Goal: Task Accomplishment & Management: Manage account settings

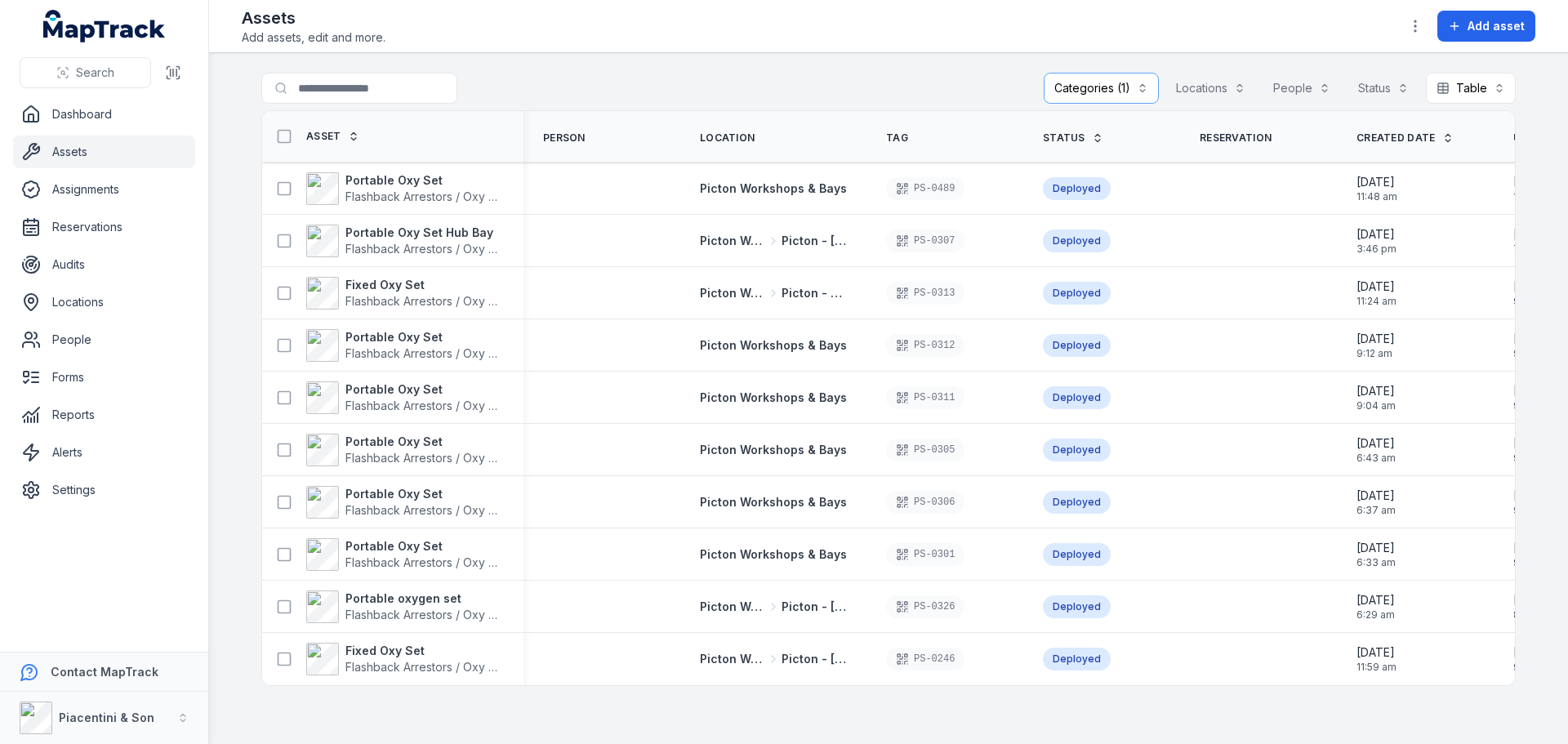
click at [1143, 82] on button "Categories (1)" at bounding box center [1101, 87] width 115 height 31
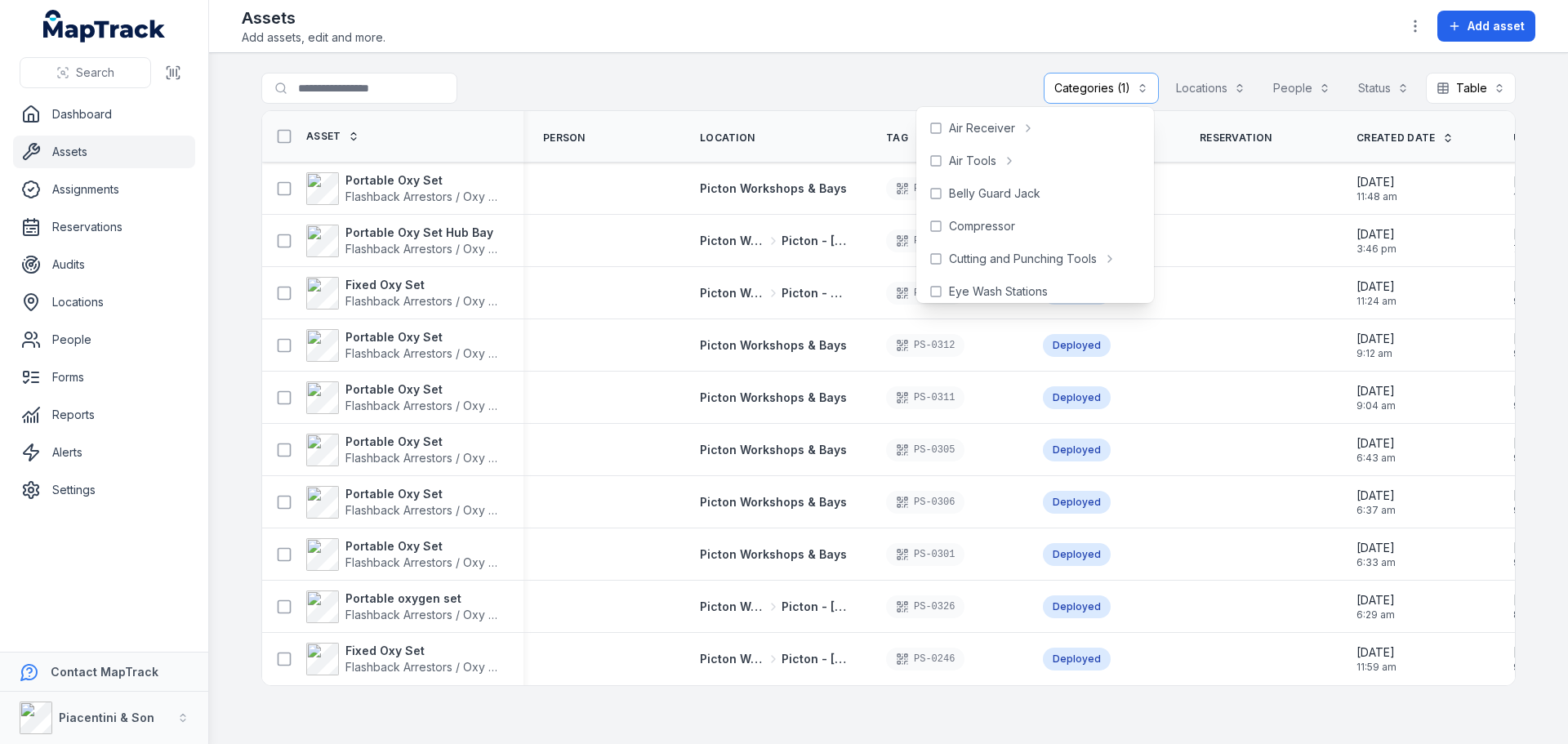
click at [1319, 36] on div "Assets Add assets, edit and more. Add asset" at bounding box center [888, 26] width 1293 height 39
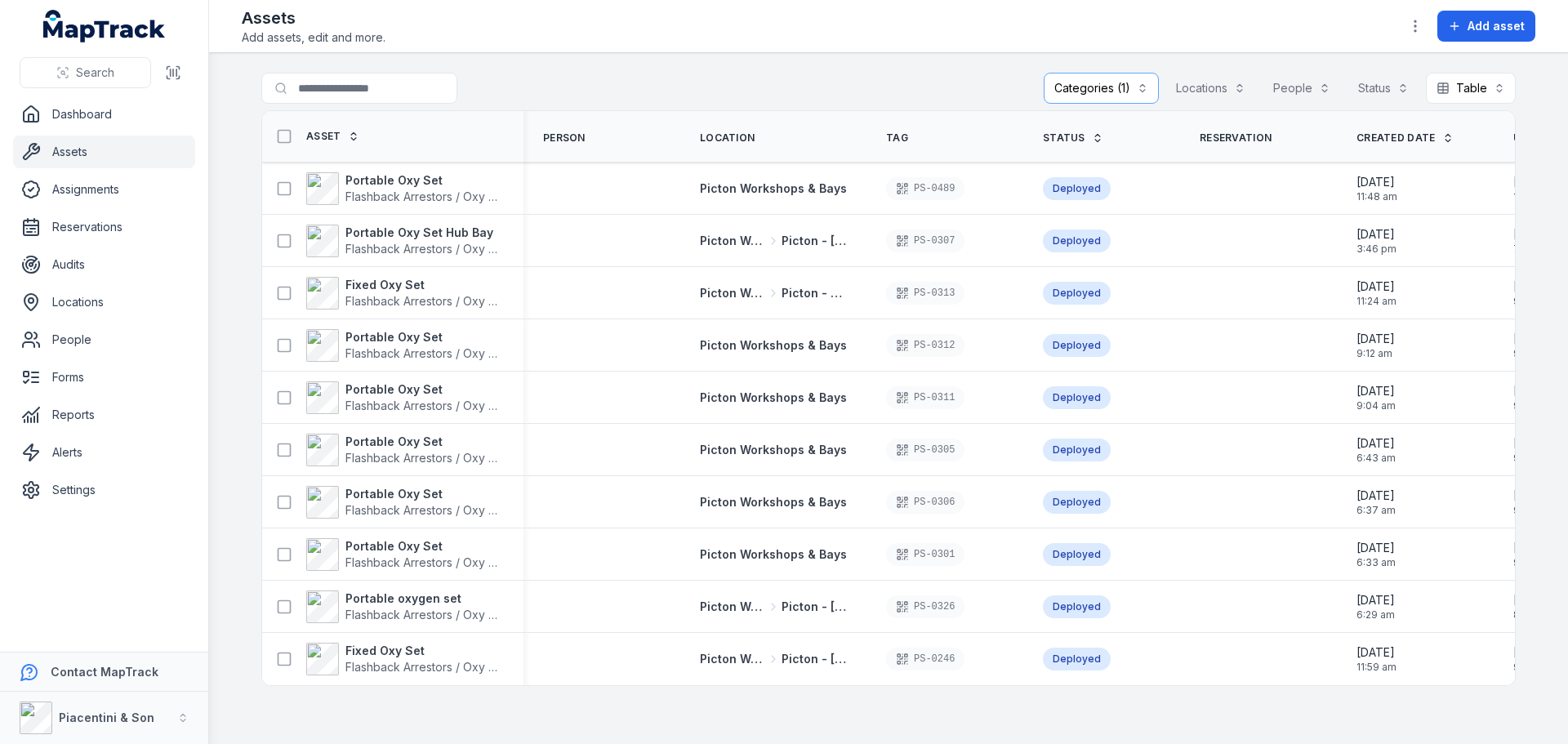
click at [1395, 27] on div "Assets Add assets, edit and more. Add asset" at bounding box center [888, 26] width 1293 height 39
click at [1410, 26] on icon "button" at bounding box center [1416, 27] width 17 height 17
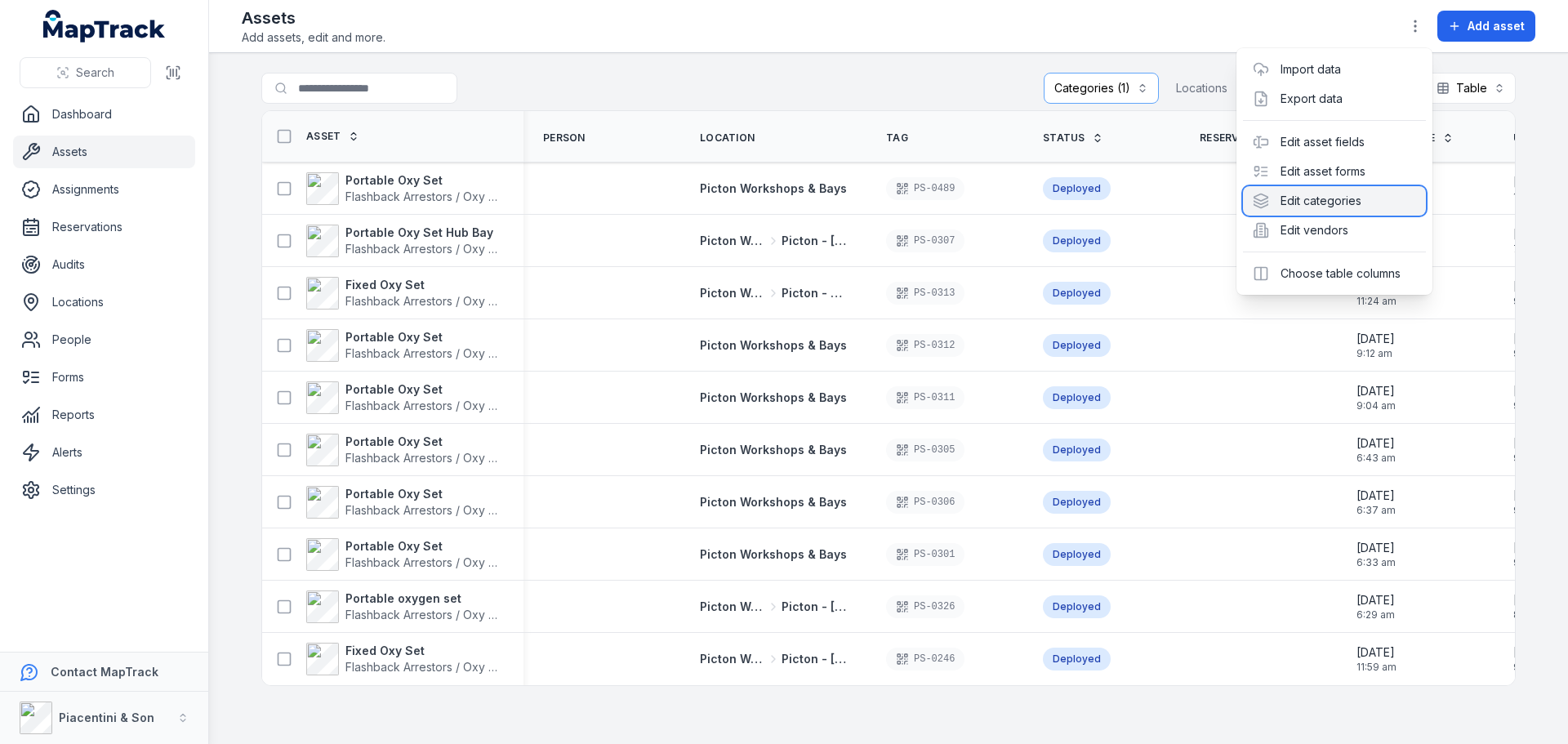
click at [1346, 200] on div "Edit categories" at bounding box center [1334, 201] width 183 height 29
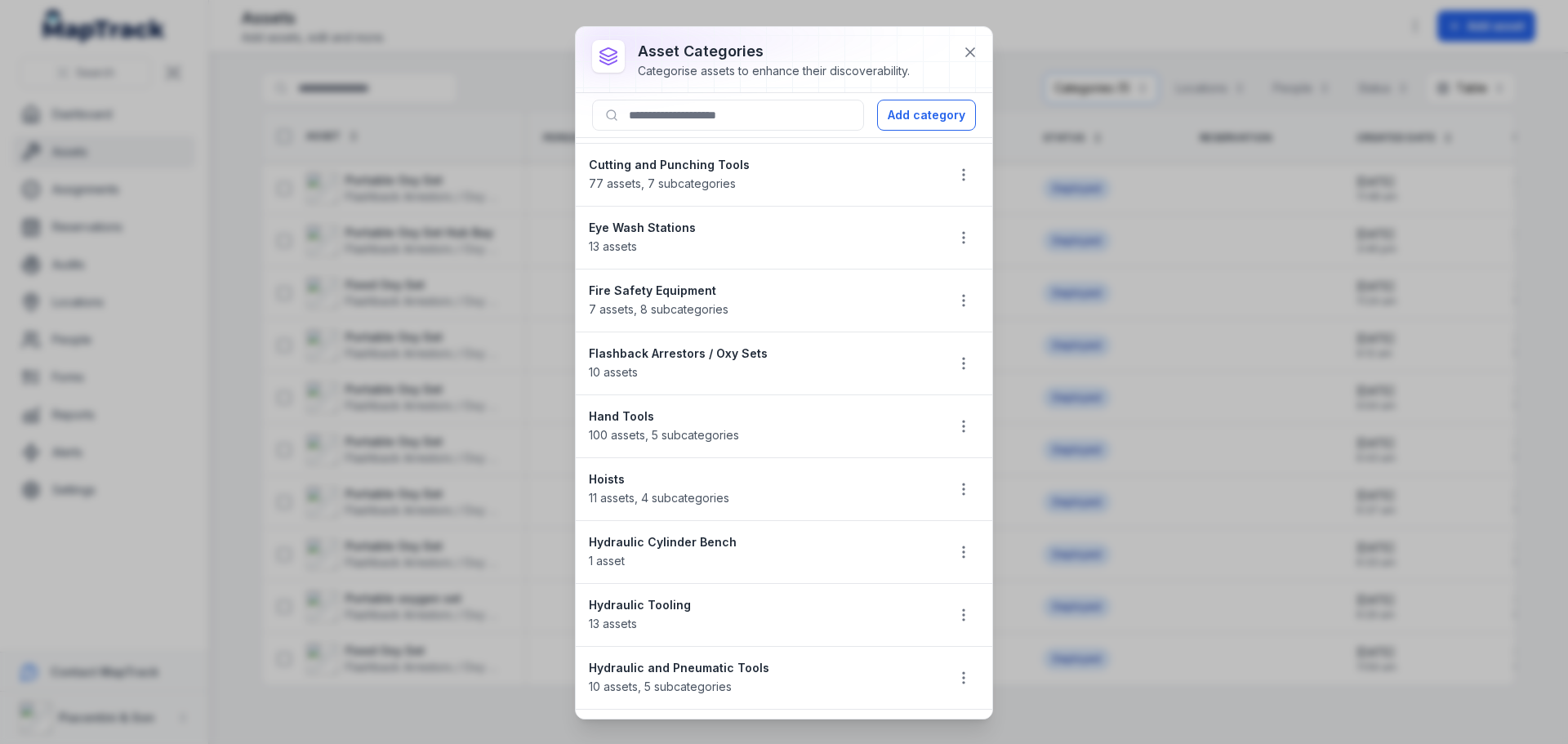
scroll to position [327, 0]
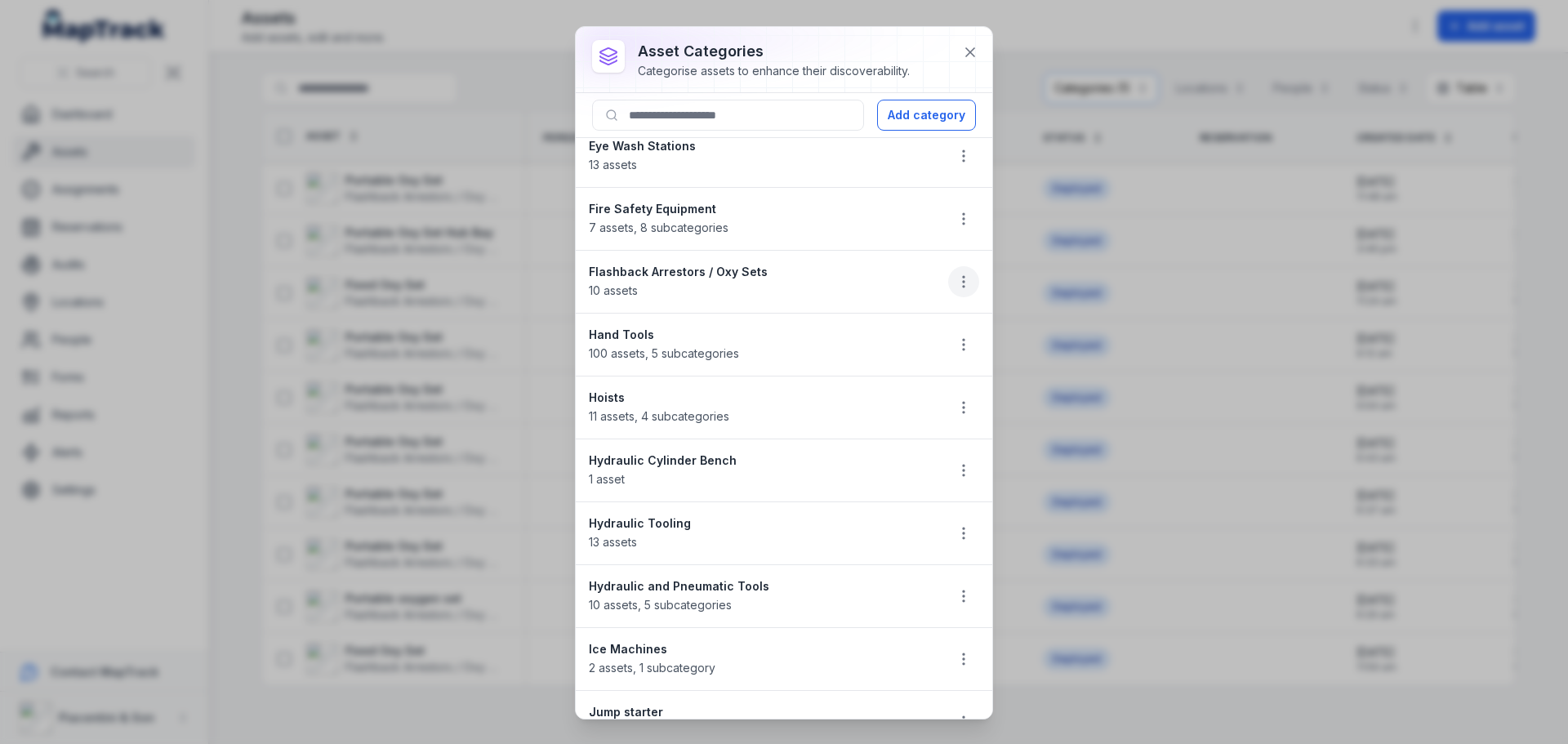
click at [948, 270] on button "button" at bounding box center [963, 281] width 31 height 31
click at [918, 335] on div "Edit" at bounding box center [869, 325] width 183 height 29
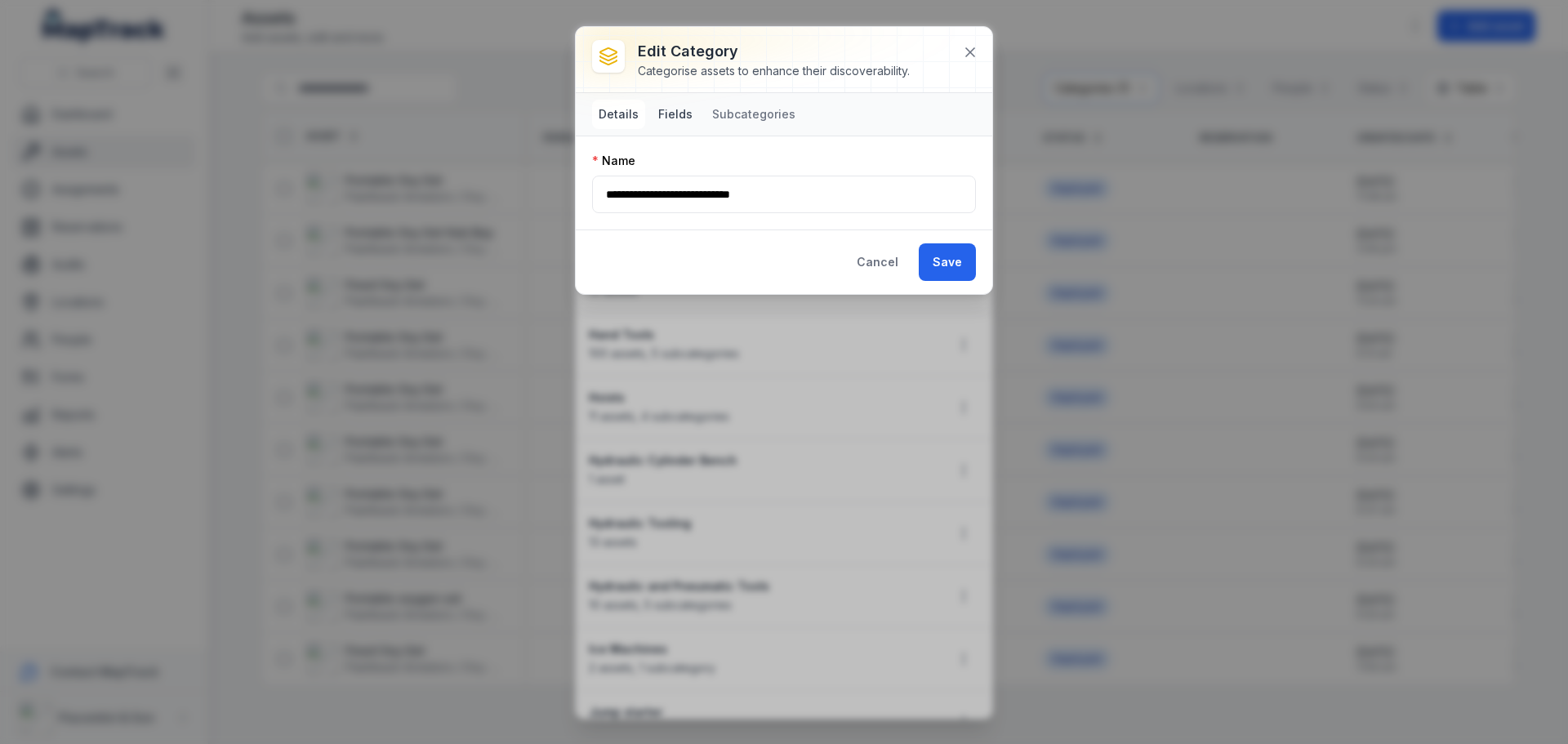
click at [670, 122] on button "Fields" at bounding box center [675, 114] width 47 height 29
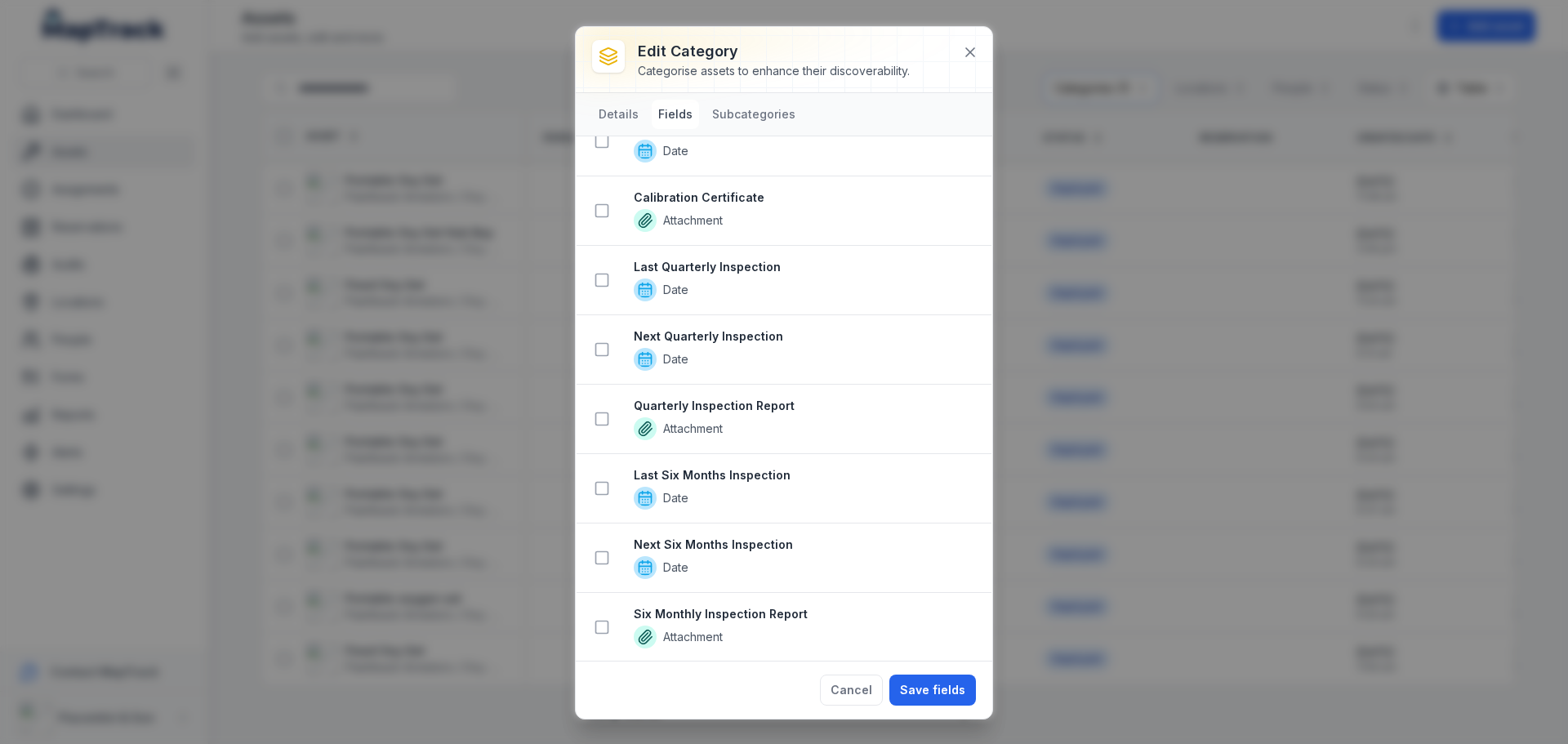
scroll to position [2532, 0]
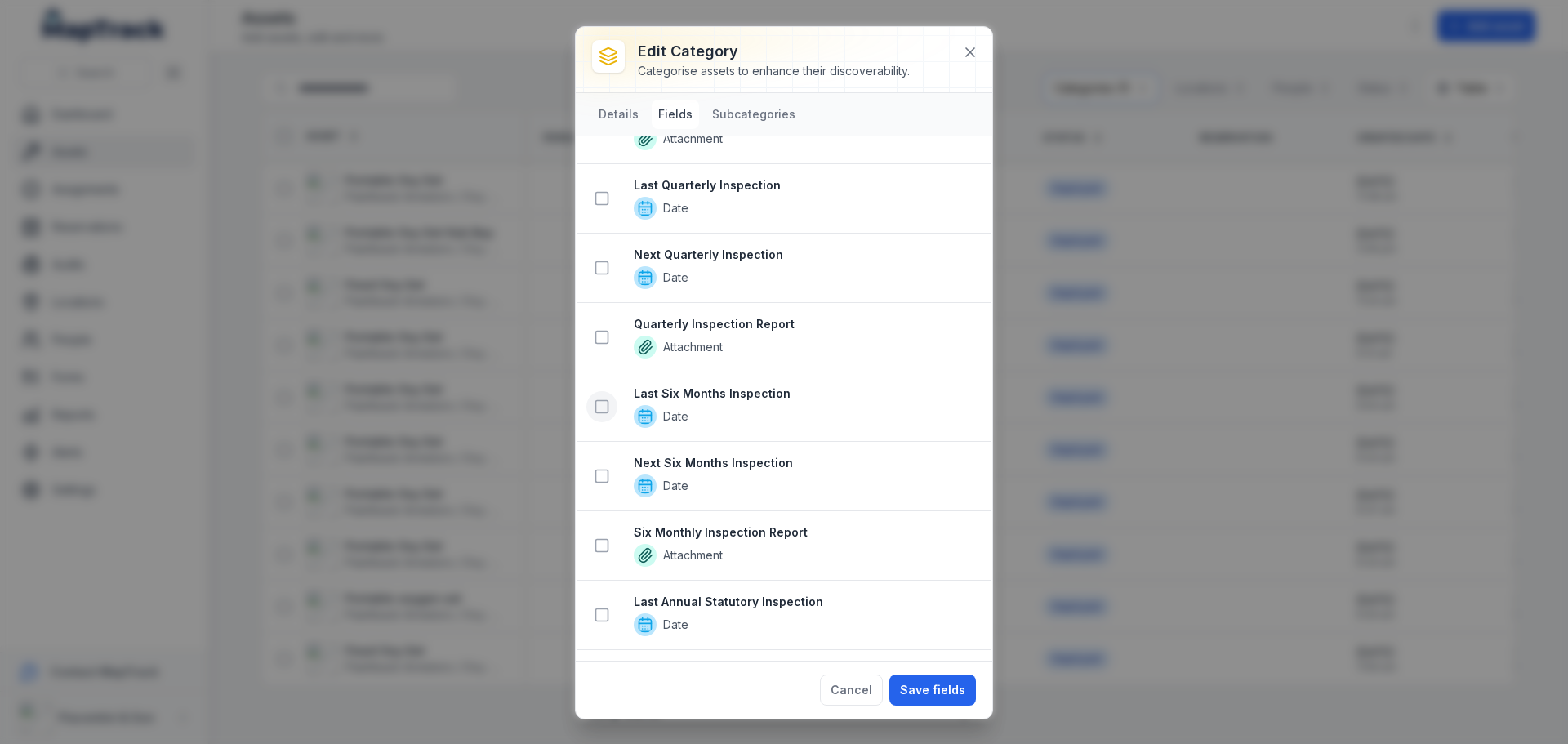
click at [605, 405] on icon at bounding box center [602, 407] width 17 height 17
click at [608, 479] on rect at bounding box center [602, 476] width 12 height 12
click at [611, 548] on button at bounding box center [601, 545] width 31 height 31
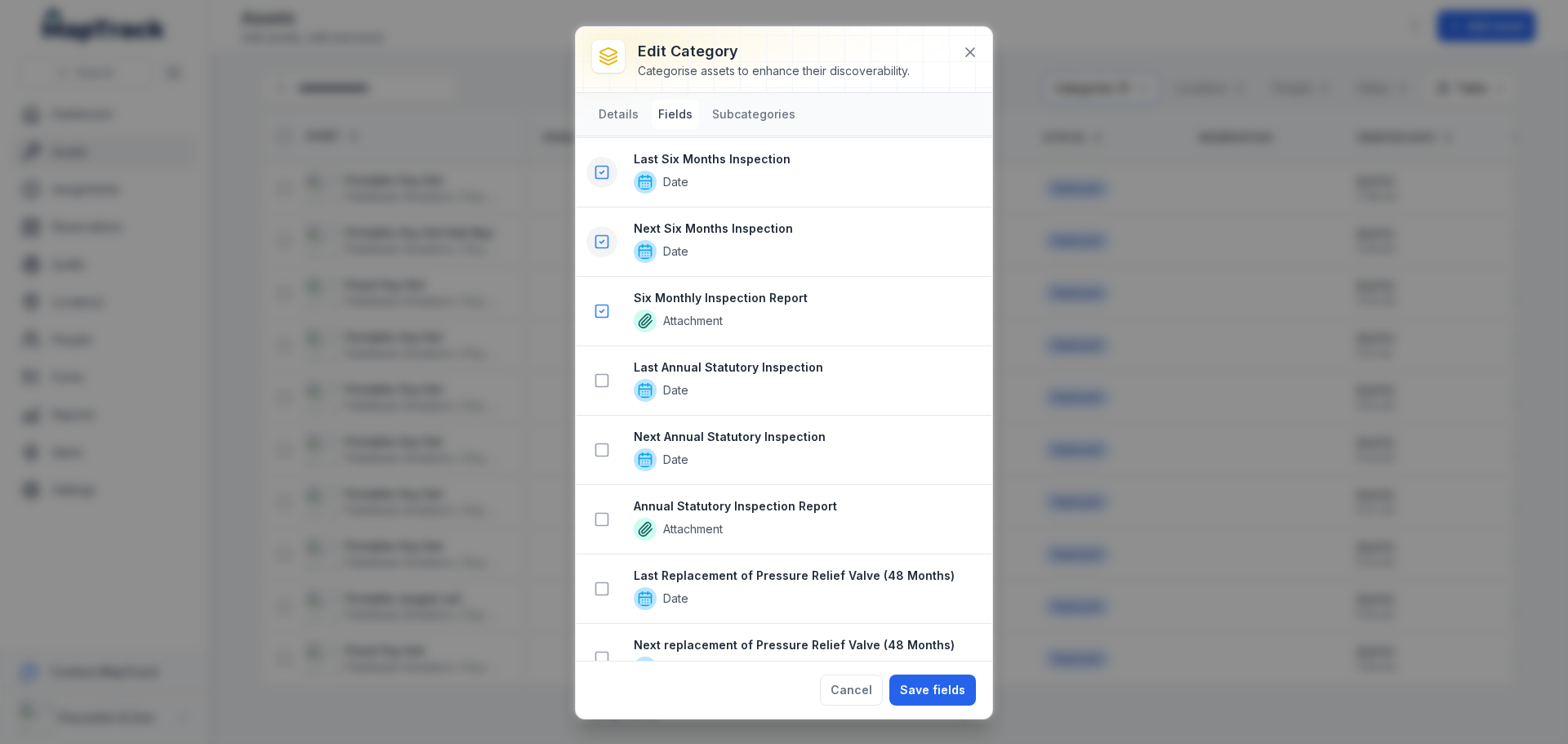
scroll to position [2986, 0]
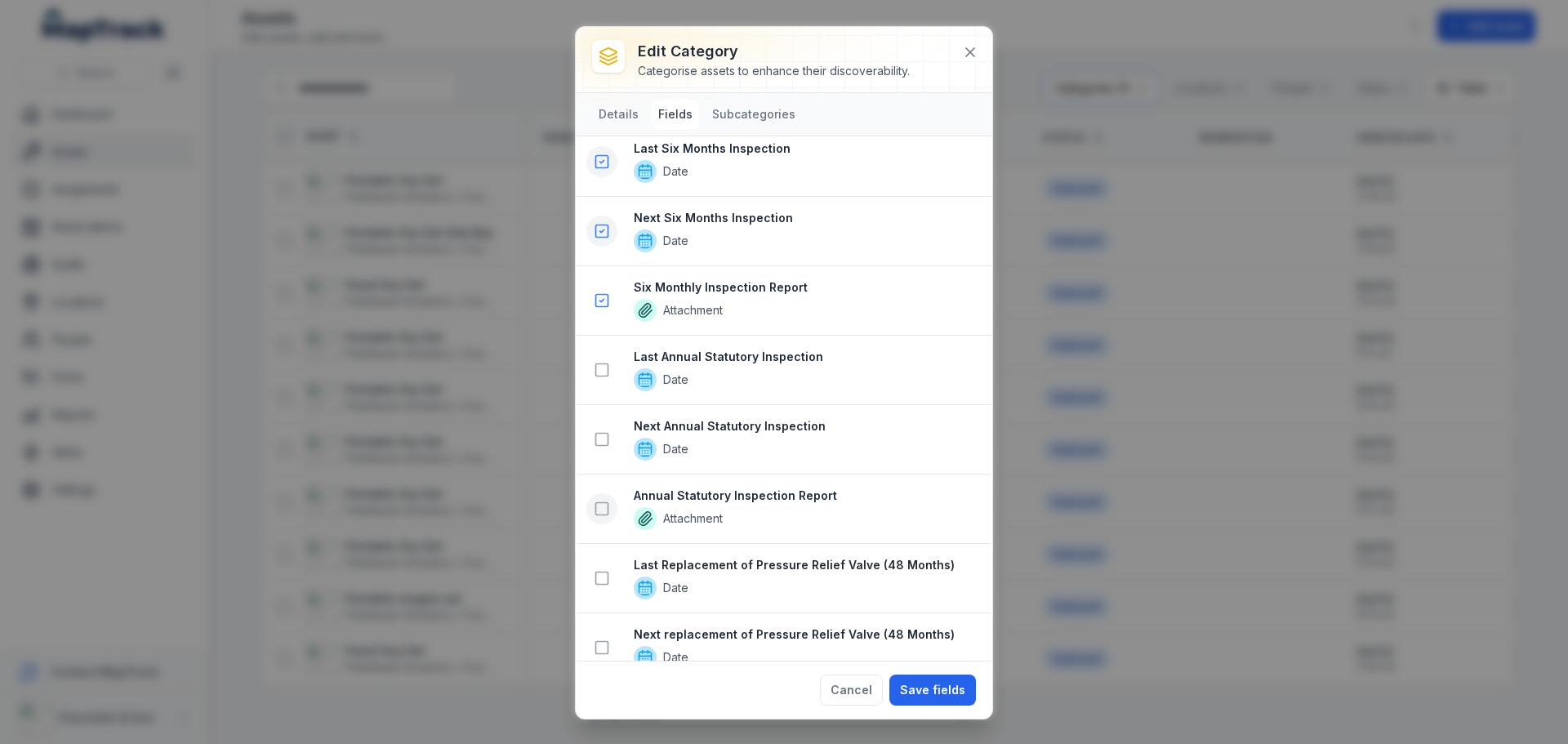
click at [605, 512] on icon at bounding box center [602, 509] width 17 height 17
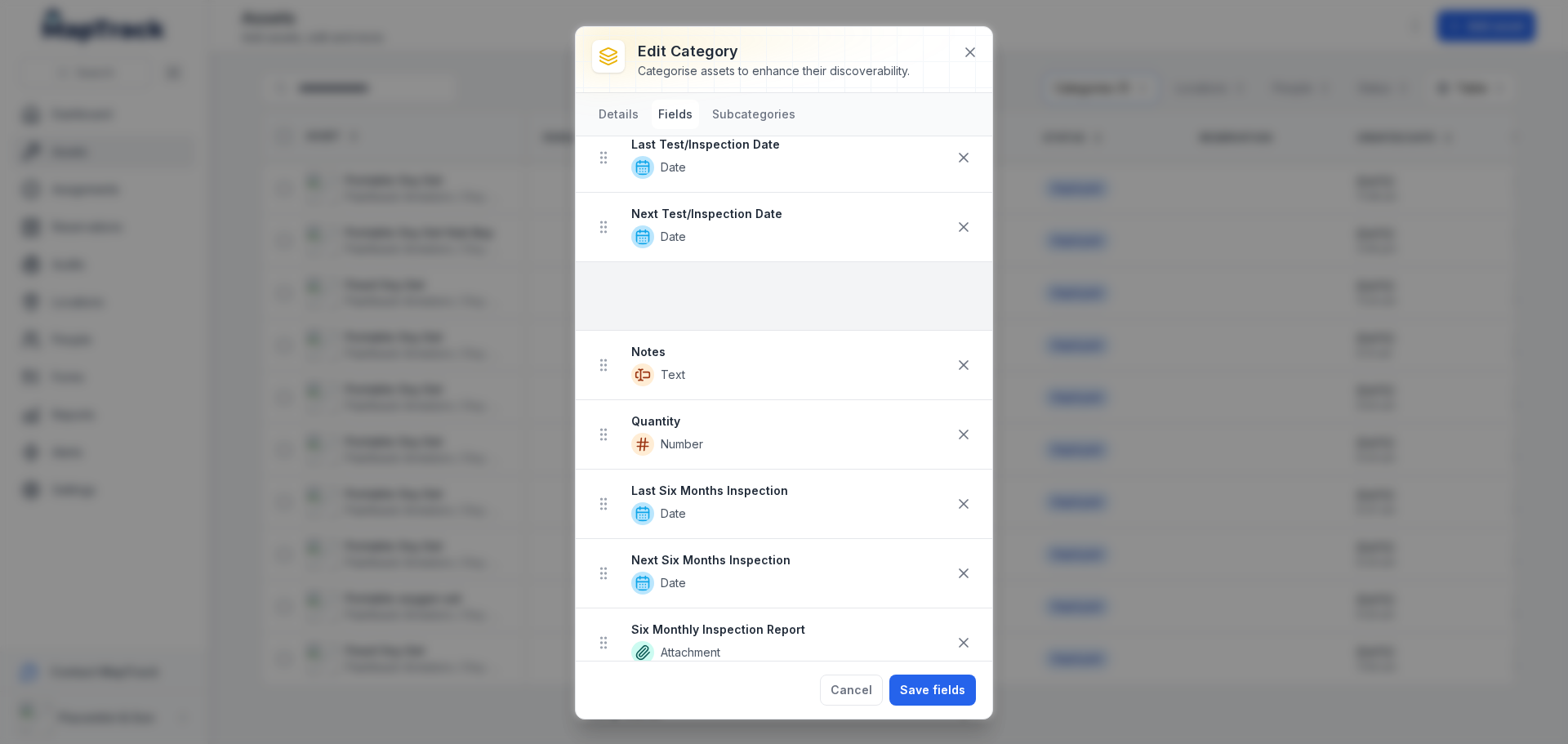
scroll to position [662, 0]
drag, startPoint x: 606, startPoint y: 456, endPoint x: 625, endPoint y: 281, distance: 176.0
click at [625, 281] on ul "Model Text Make Autocomplete ID / Serial Number Text Barcode Text Purchase Date…" at bounding box center [784, 126] width 417 height 1110
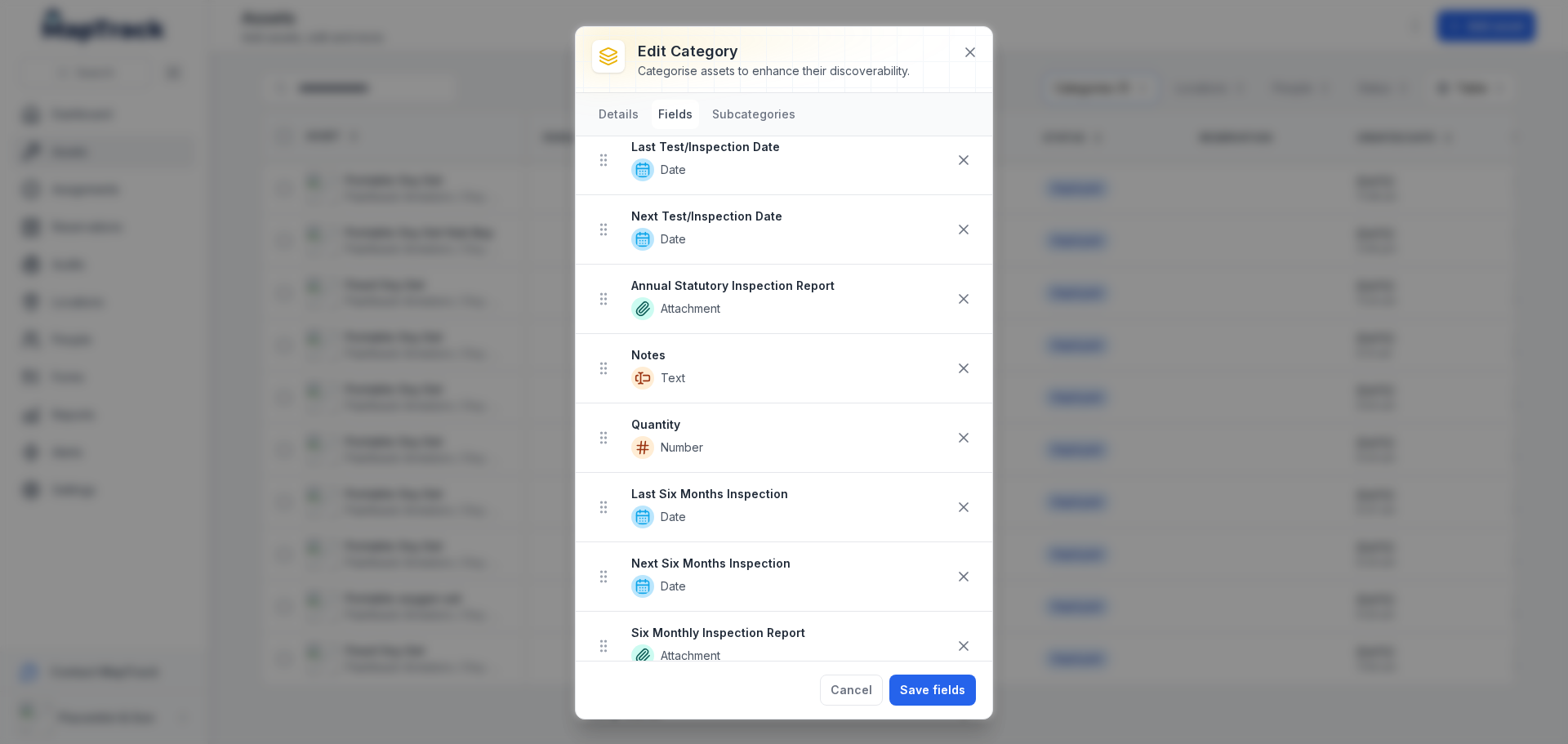
scroll to position [744, 0]
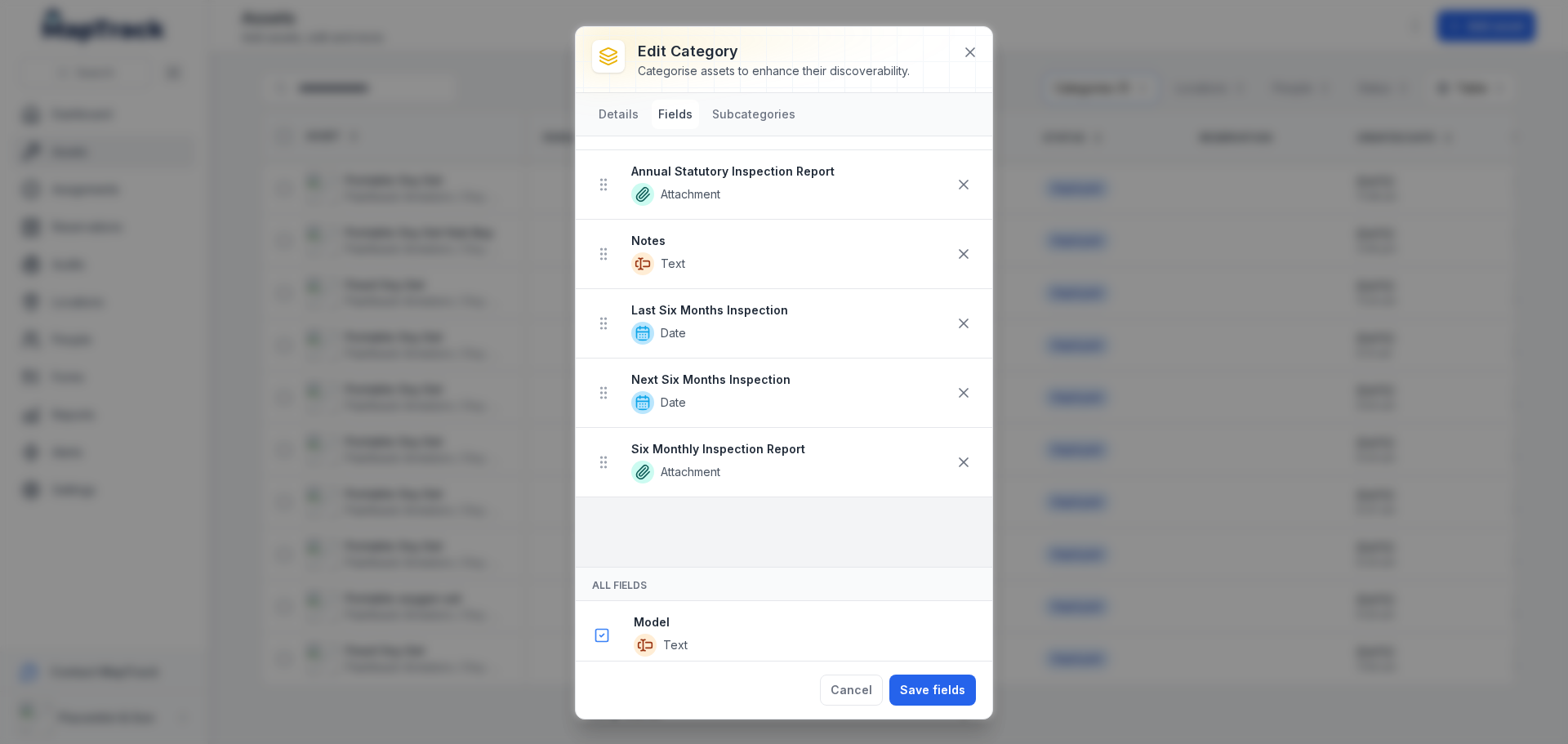
drag, startPoint x: 603, startPoint y: 355, endPoint x: 613, endPoint y: 576, distance: 221.2
click at [613, 576] on div "All fields Include all future fields Fields Model Text Make Autocomplete ID / S…" at bounding box center [784, 399] width 417 height 524
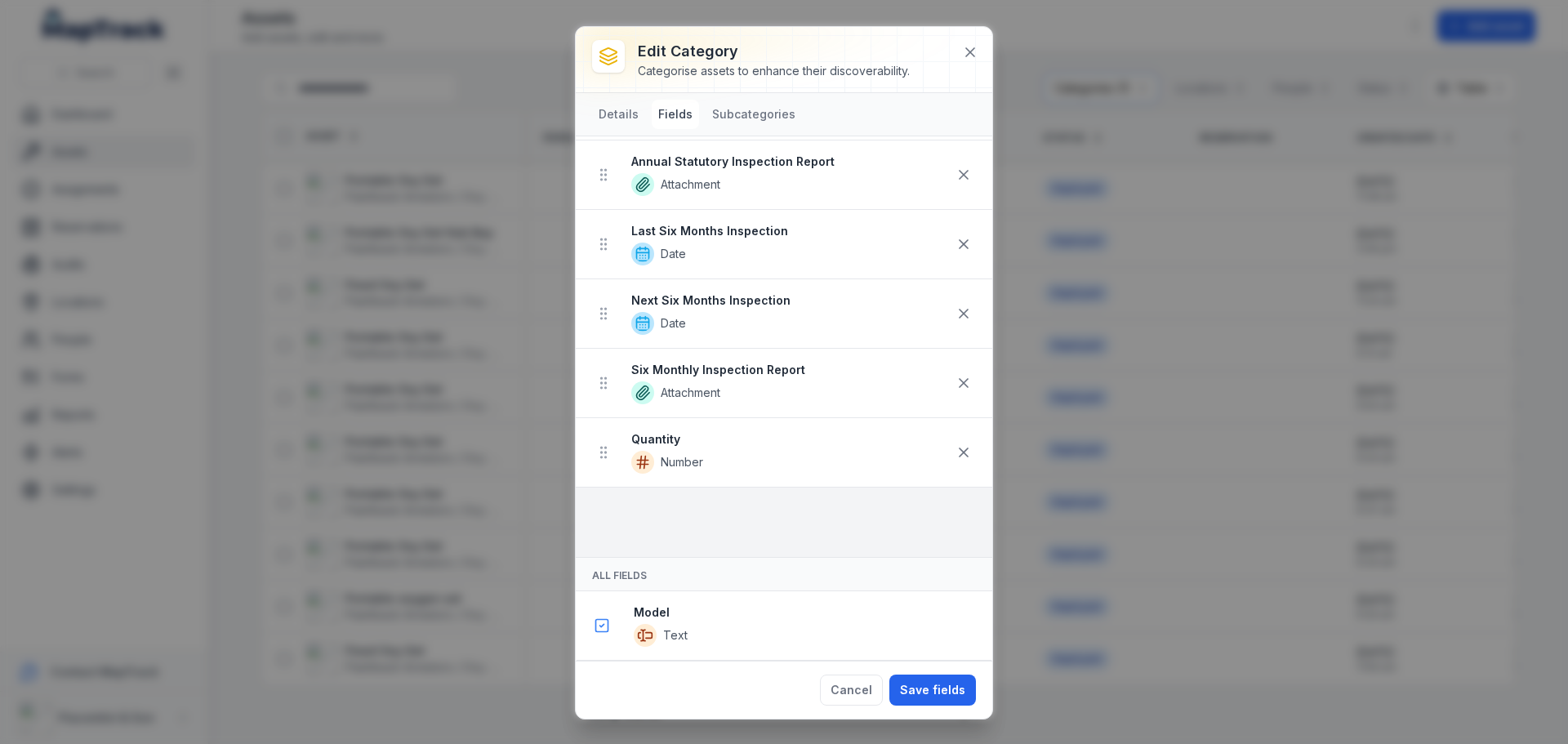
drag, startPoint x: 615, startPoint y: 244, endPoint x: 636, endPoint y: 518, distance: 274.8
click at [636, 518] on ul "Model Text Make Autocomplete ID / Serial Number Text Barcode Text Purchase Date…" at bounding box center [784, 1] width 417 height 1111
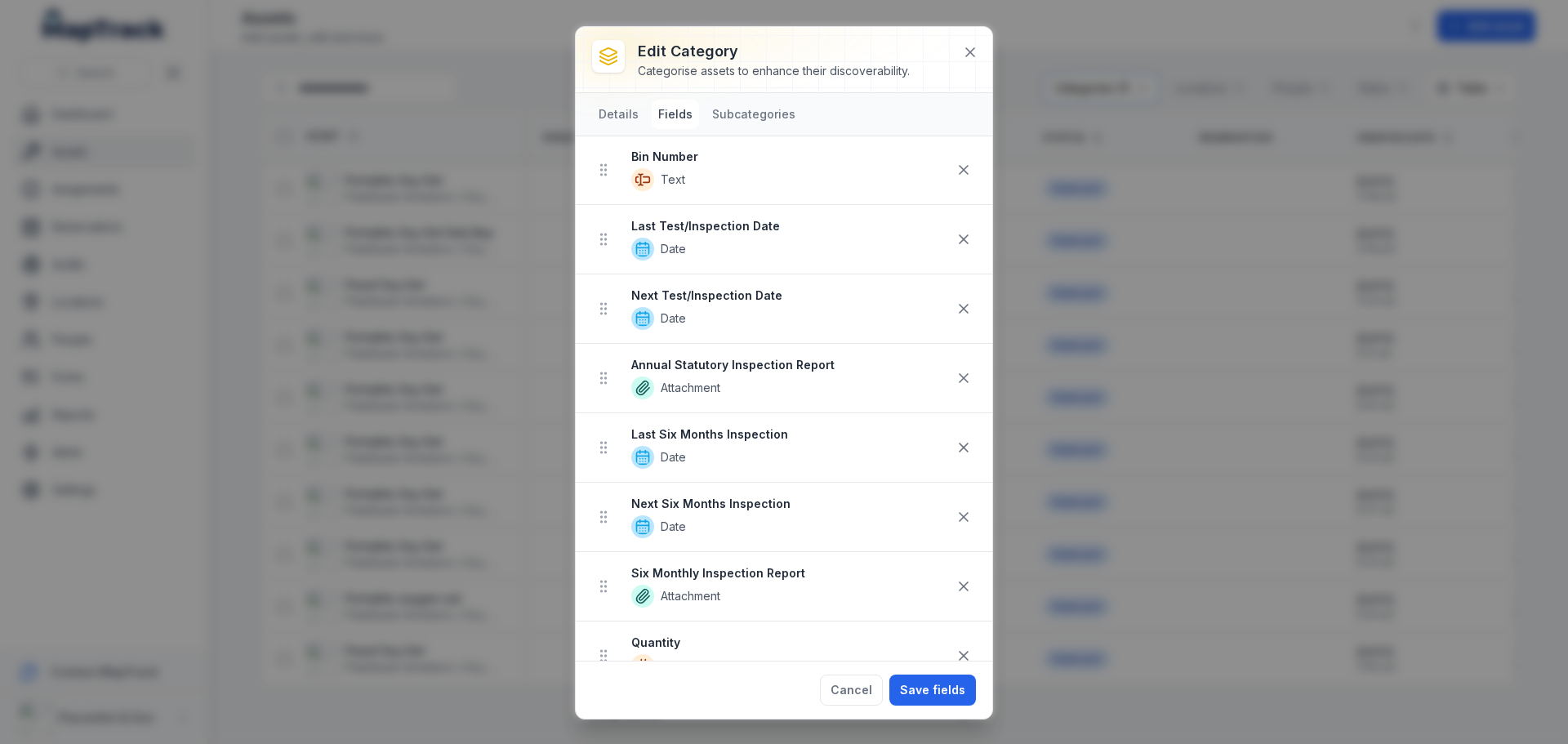
scroll to position [622, 0]
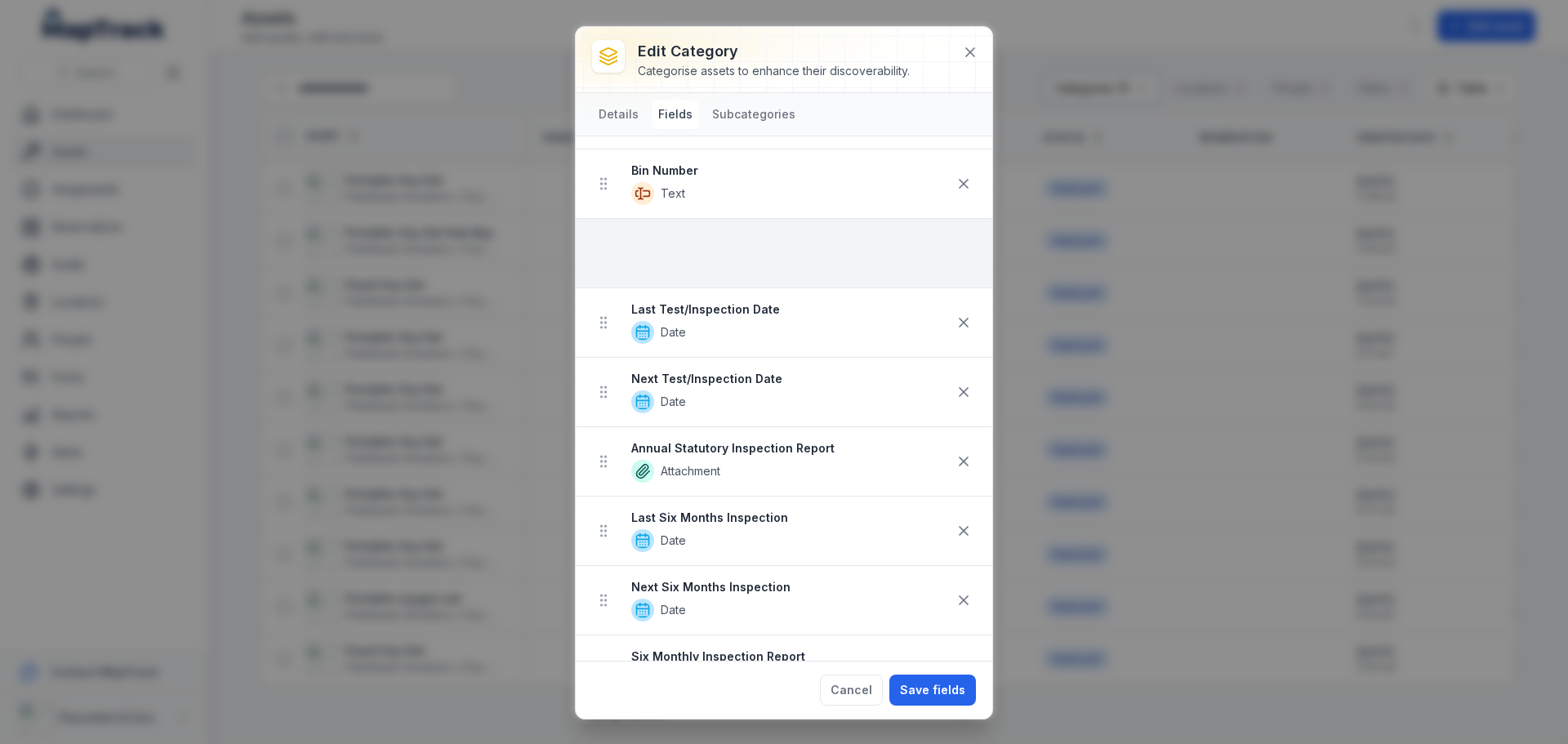
drag, startPoint x: 605, startPoint y: 618, endPoint x: 618, endPoint y: 189, distance: 429.2
click at [618, 189] on ul "Model Text Make Autocomplete ID / Serial Number Text Barcode Text Purchase Date…" at bounding box center [784, 219] width 417 height 1111
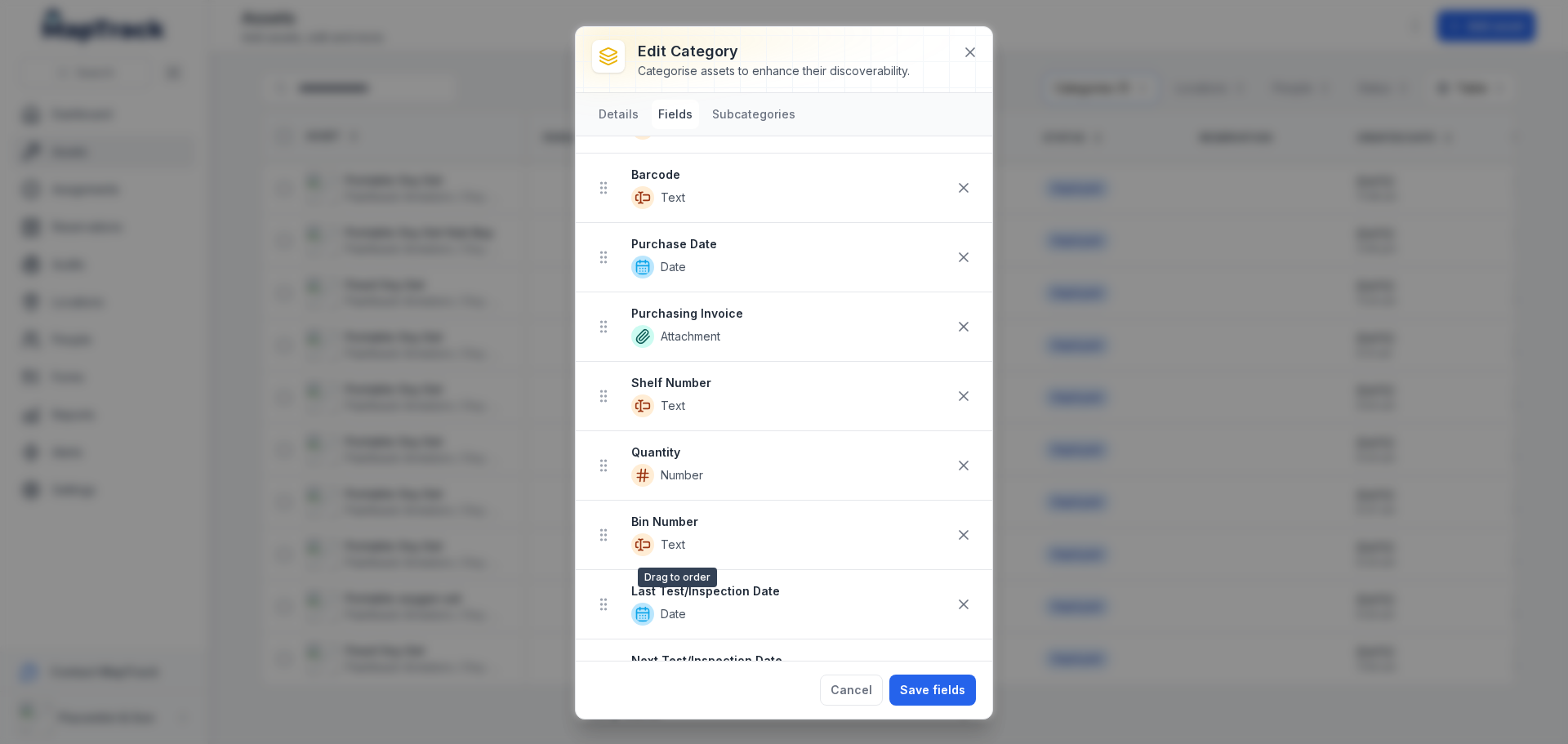
scroll to position [327, 0]
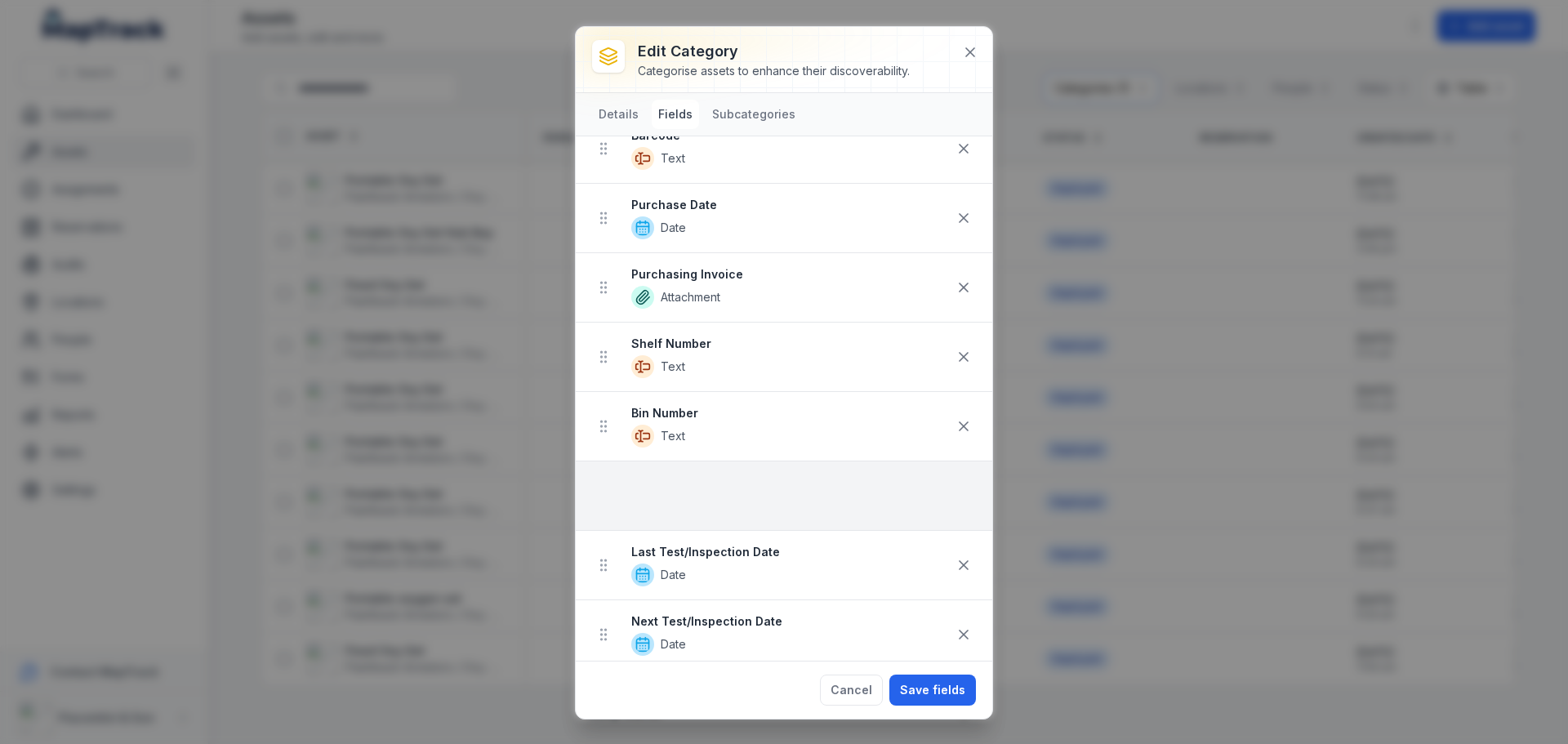
drag, startPoint x: 612, startPoint y: 427, endPoint x: 612, endPoint y: 497, distance: 70.0
click at [612, 497] on ul "Model Text Make Autocomplete ID / Serial Number Text Barcode Text Purchase Date…" at bounding box center [784, 461] width 417 height 1111
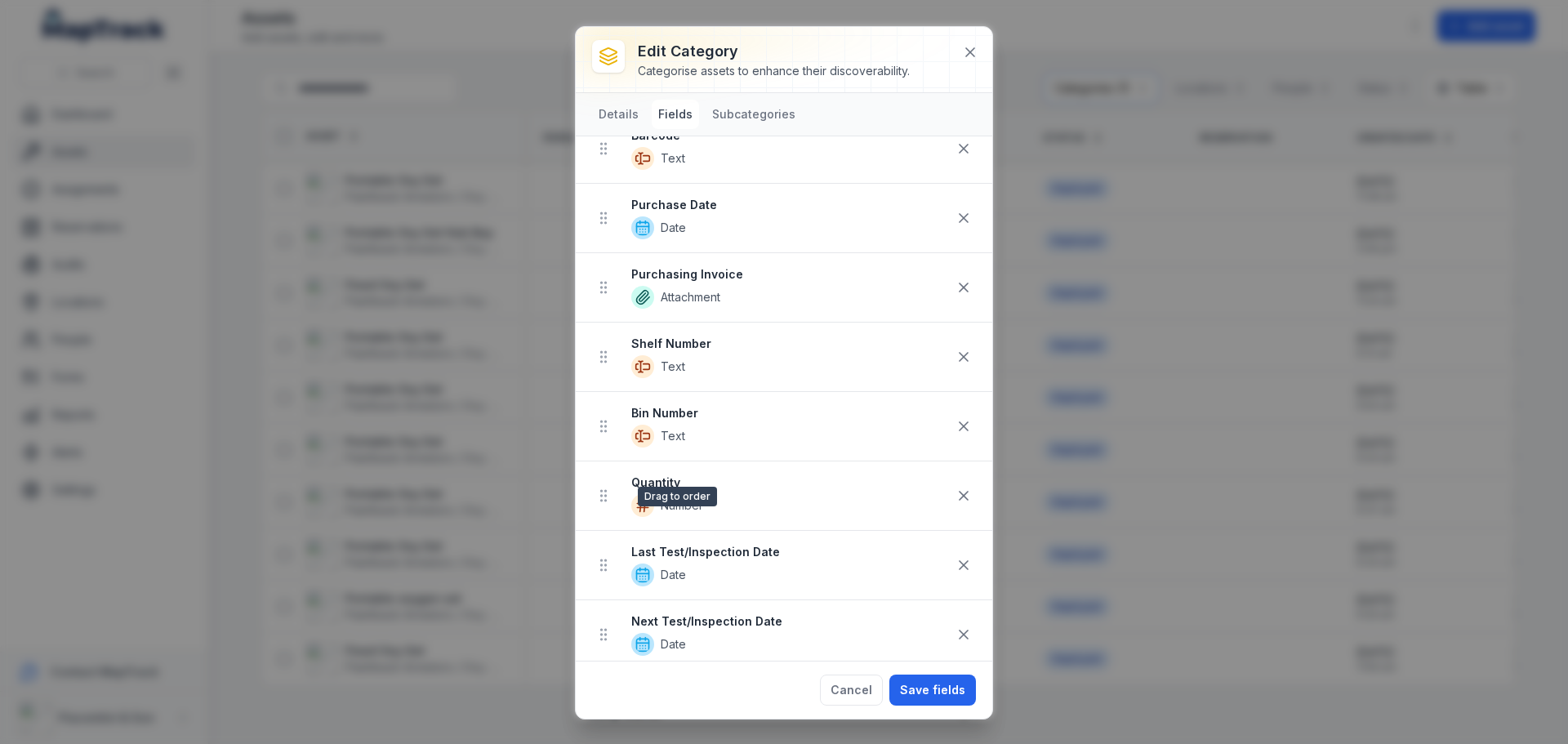
scroll to position [326, 0]
click at [942, 696] on button "Save fields" at bounding box center [932, 690] width 87 height 31
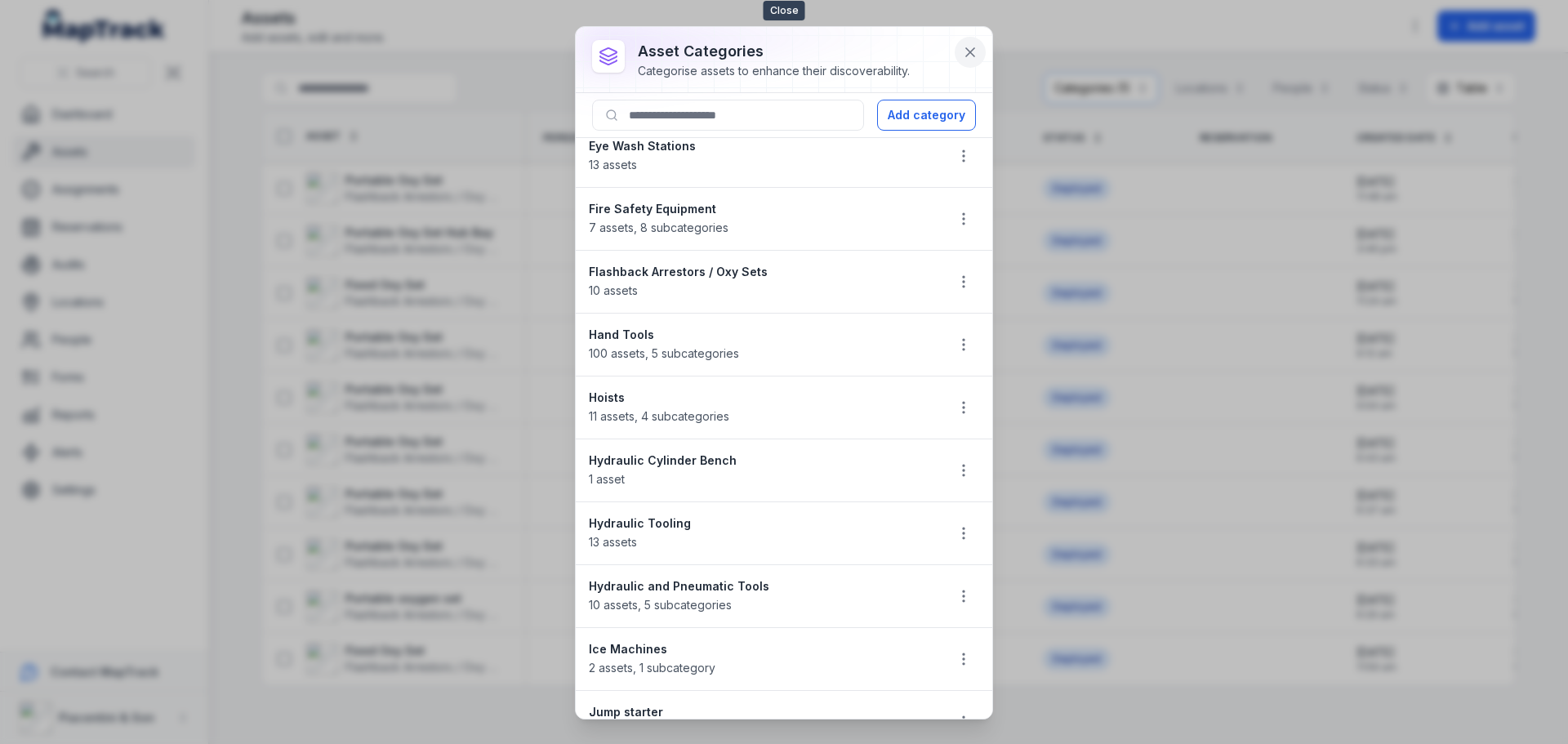
click at [961, 50] on button at bounding box center [970, 52] width 31 height 31
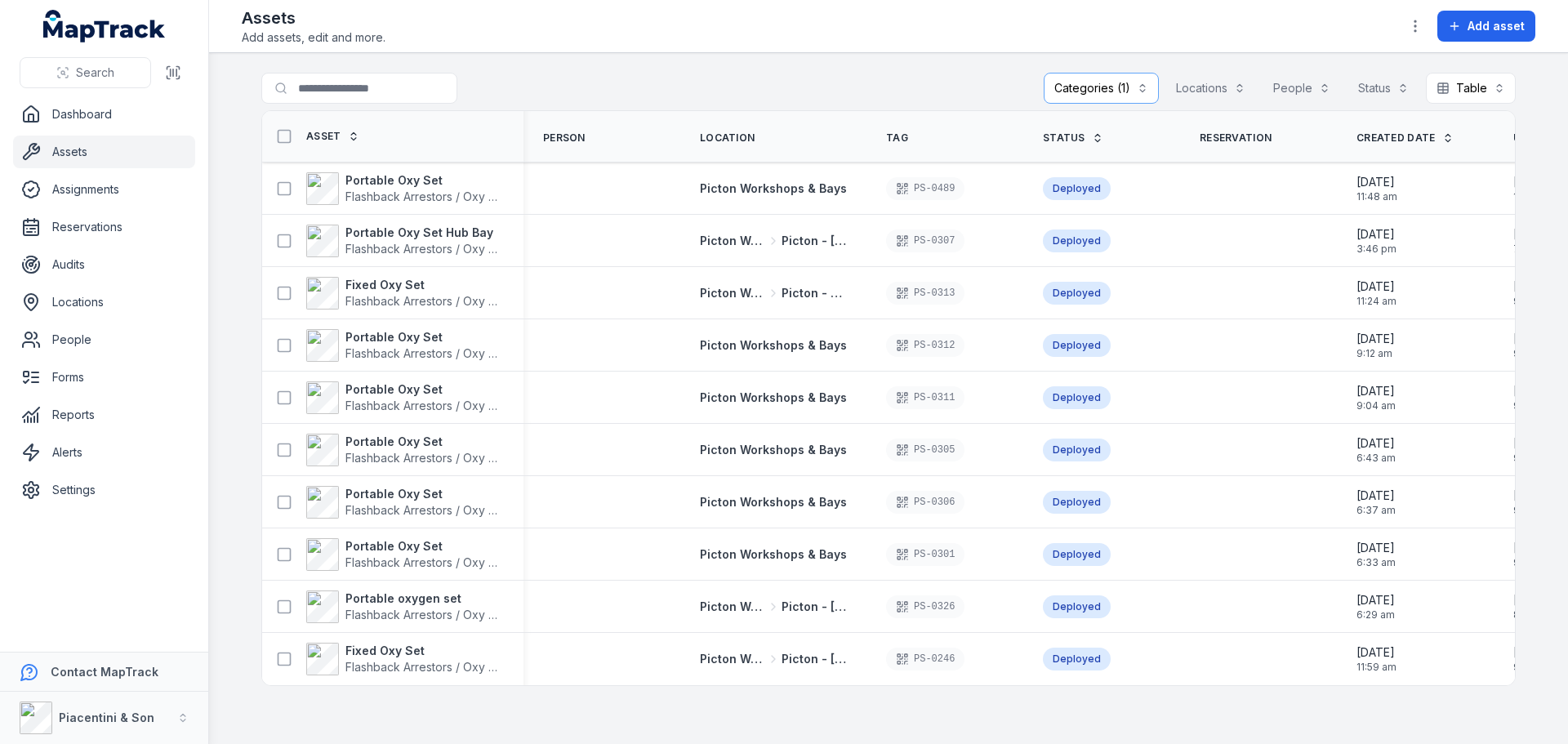
click at [919, 83] on div "**********" at bounding box center [888, 91] width 1254 height 37
click at [892, 97] on div "**********" at bounding box center [888, 91] width 1254 height 37
